Goal: Task Accomplishment & Management: Use online tool/utility

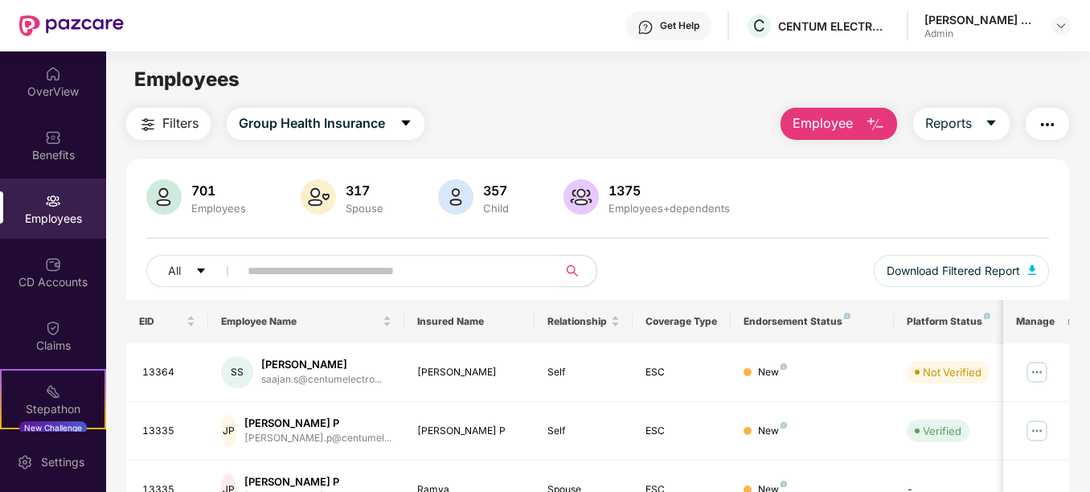
click at [567, 64] on div "Employees" at bounding box center [597, 79] width 983 height 31
click at [1038, 272] on button "Download Filtered Report" at bounding box center [961, 271] width 175 height 32
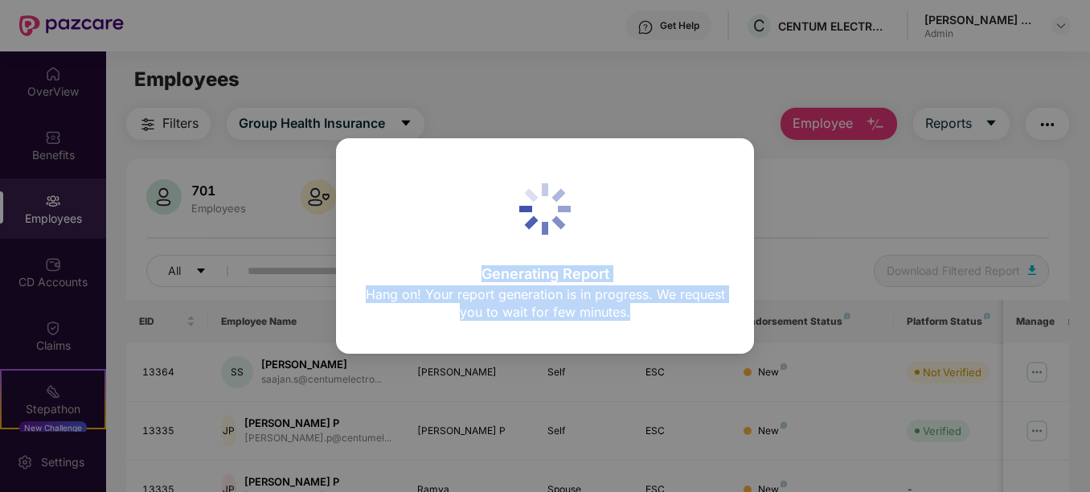
drag, startPoint x: 642, startPoint y: 111, endPoint x: 966, endPoint y: 146, distance: 325.9
click at [966, 146] on div "Generating Report Hang on! Your report generation is in progress. We request yo…" at bounding box center [545, 246] width 1090 height 492
